Goal: Information Seeking & Learning: Learn about a topic

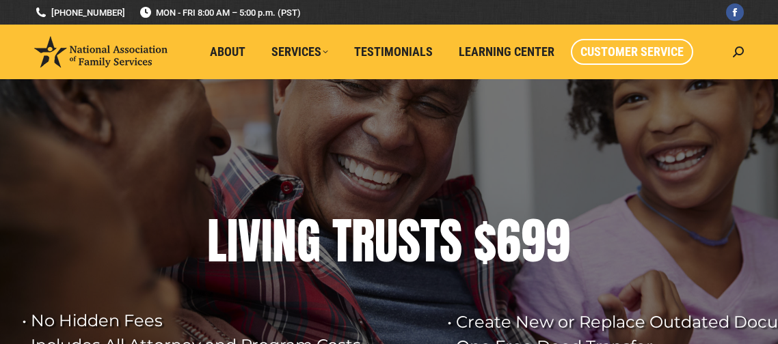
click at [614, 55] on span "Customer Service" at bounding box center [631, 51] width 103 height 15
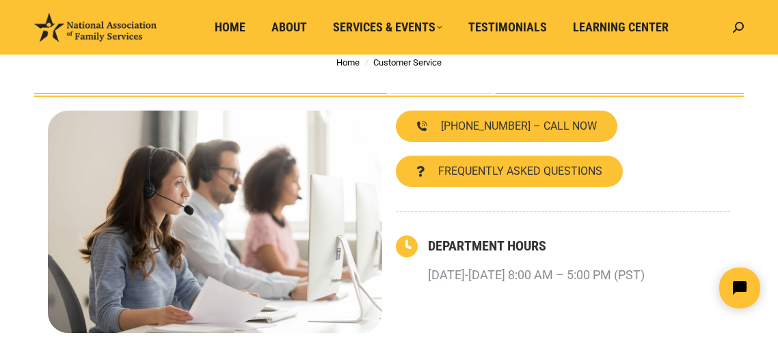
scroll to position [90, 0]
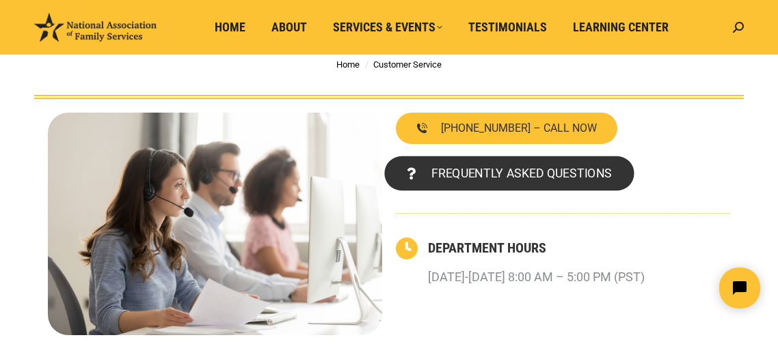
click at [569, 170] on span "FREQUENTLY ASKED QUESTIONS" at bounding box center [521, 173] width 180 height 12
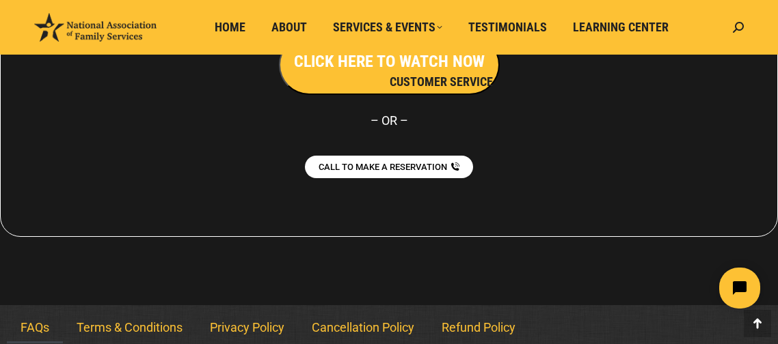
scroll to position [1337, 0]
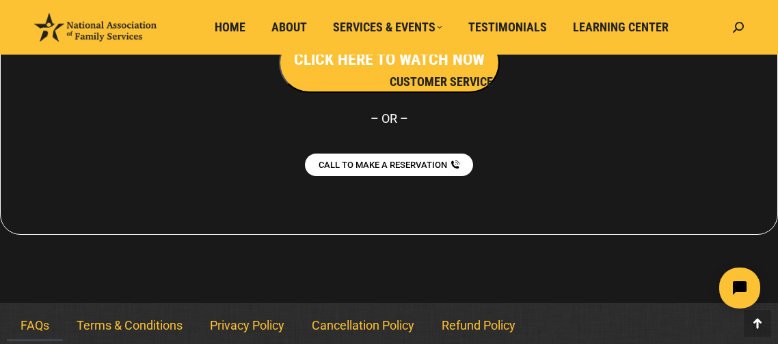
click at [679, 248] on div at bounding box center [389, 79] width 778 height 448
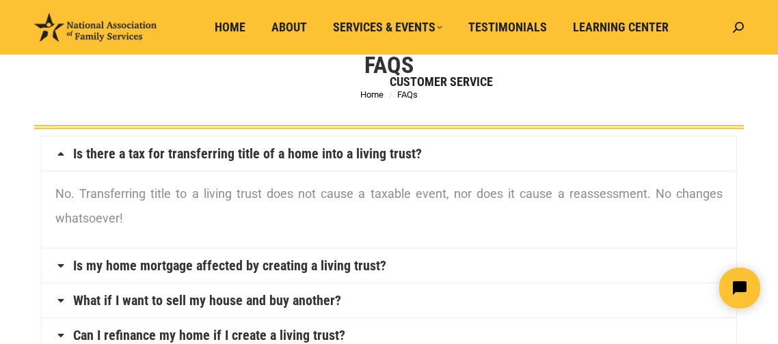
scroll to position [0, 0]
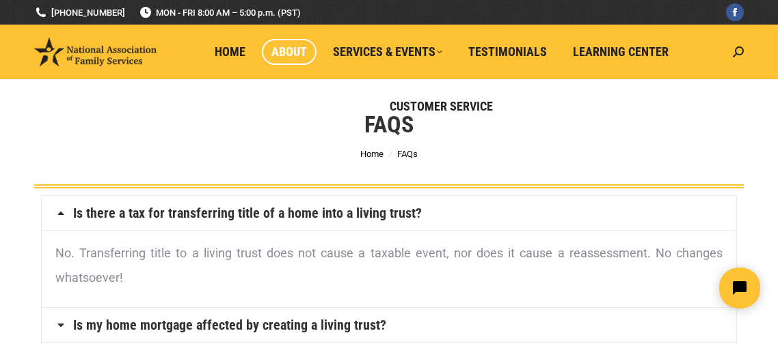
click at [295, 49] on span "About" at bounding box center [289, 51] width 36 height 15
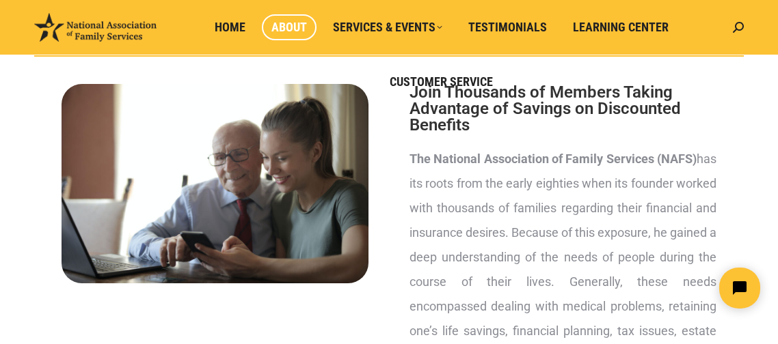
scroll to position [133, 0]
